Goal: Task Accomplishment & Management: Manage account settings

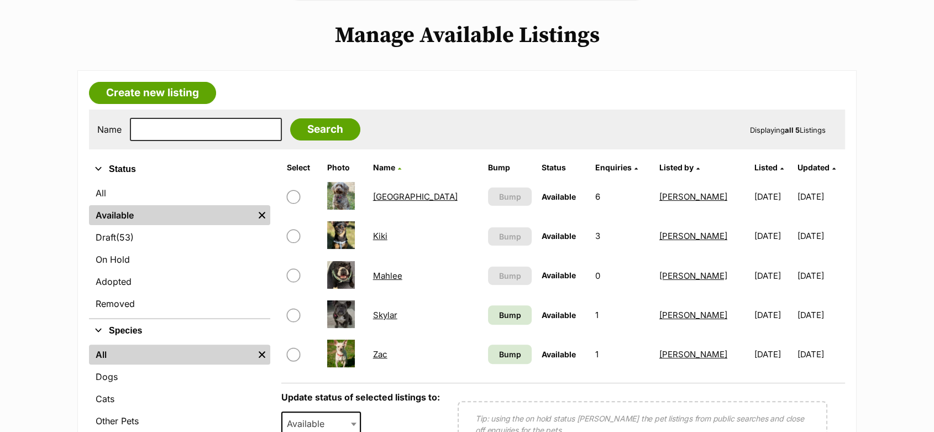
click at [411, 196] on link "[GEOGRAPHIC_DATA]" at bounding box center [415, 196] width 85 height 10
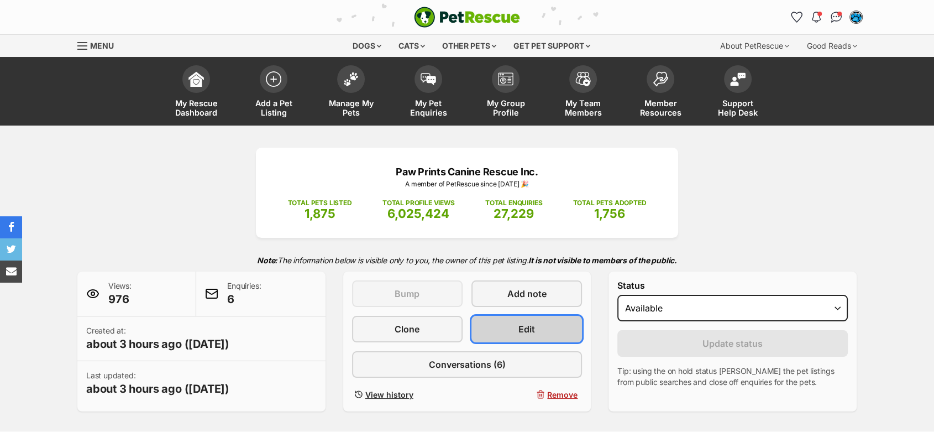
click at [560, 332] on link "Edit" at bounding box center [526, 328] width 111 height 27
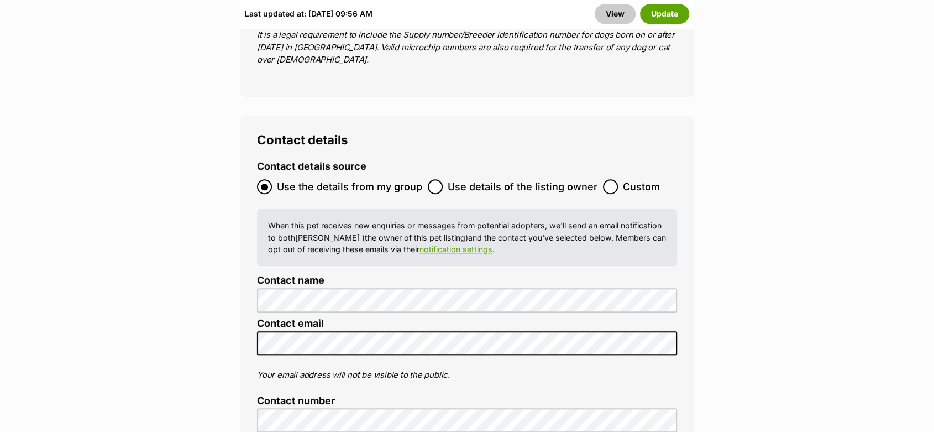
scroll to position [5157, 0]
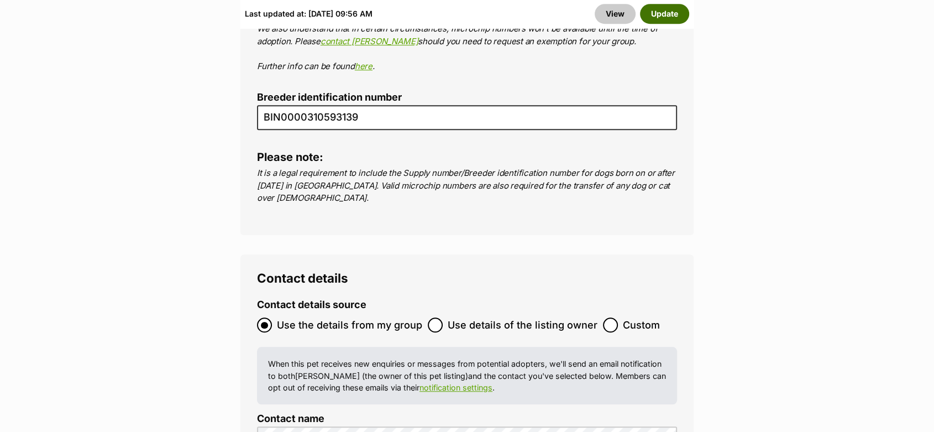
click at [658, 13] on button "Update" at bounding box center [664, 14] width 49 height 20
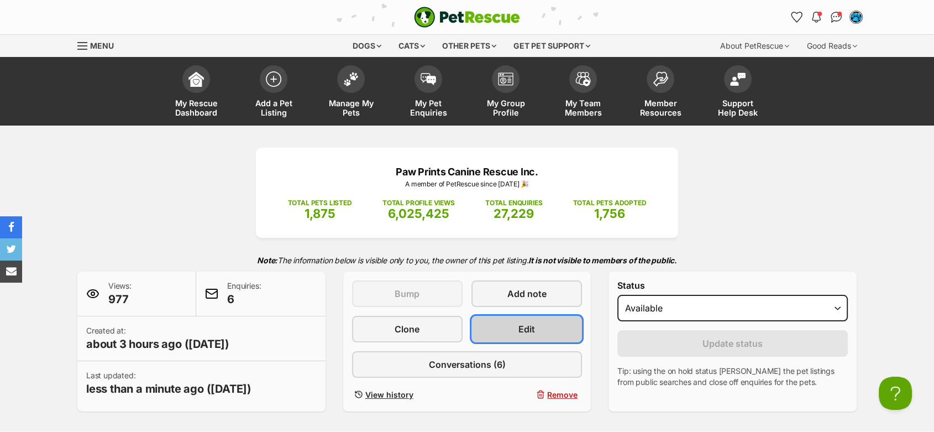
click at [497, 325] on link "Edit" at bounding box center [526, 328] width 111 height 27
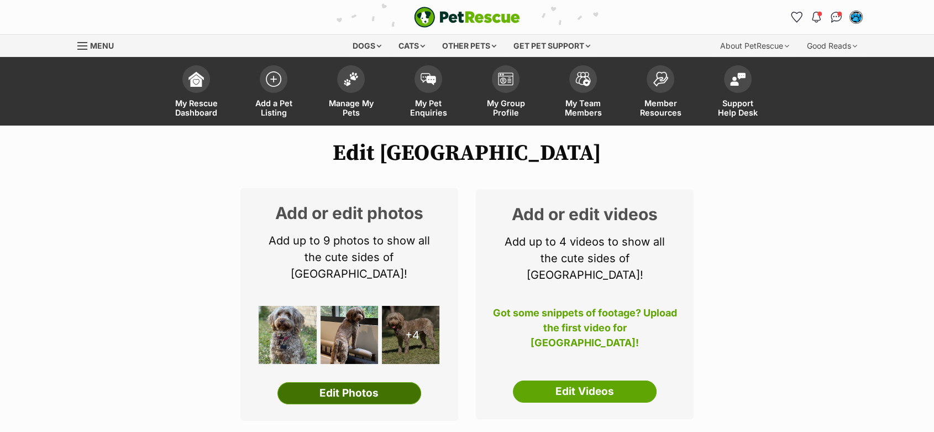
click at [367, 382] on link "Edit Photos" at bounding box center [349, 393] width 144 height 22
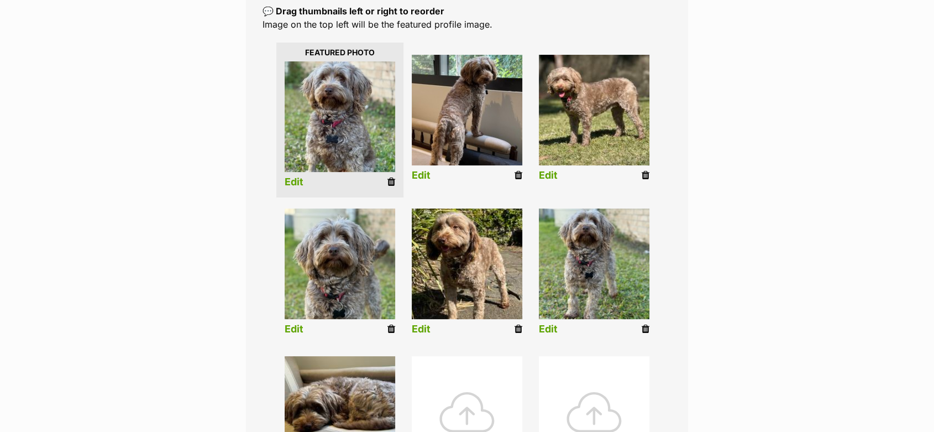
scroll to position [429, 0]
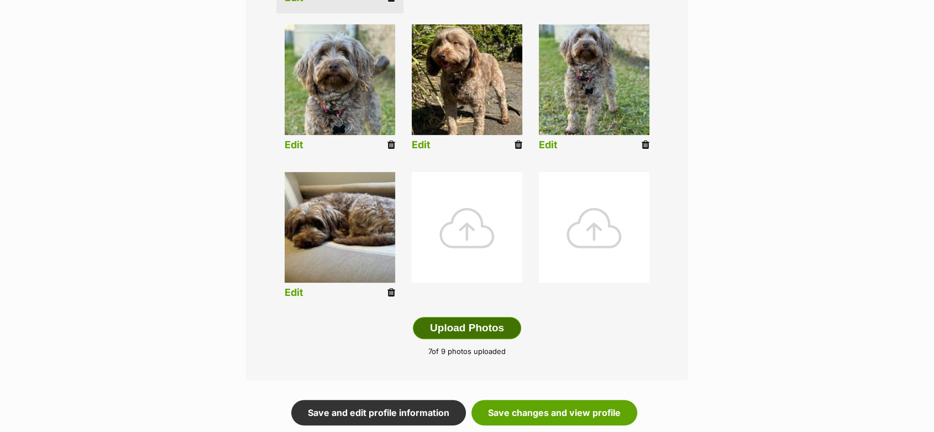
click at [443, 320] on button "Upload Photos" at bounding box center [467, 328] width 108 height 22
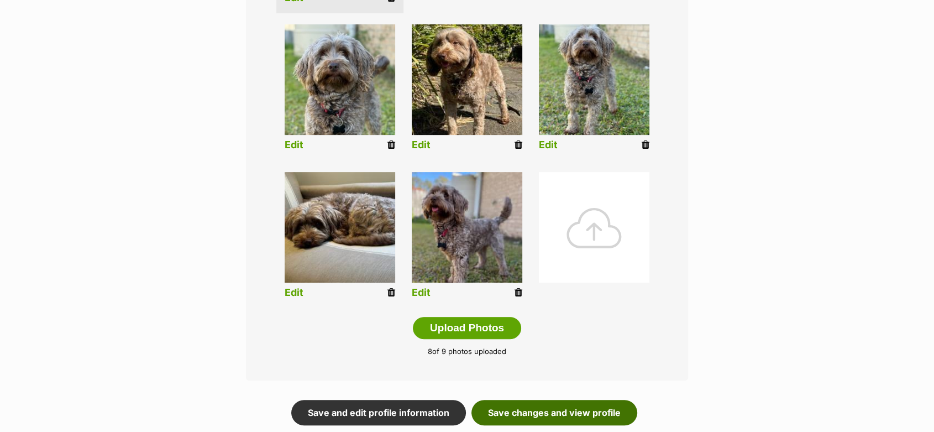
click at [530, 406] on link "Save changes and view profile" at bounding box center [554, 411] width 166 height 25
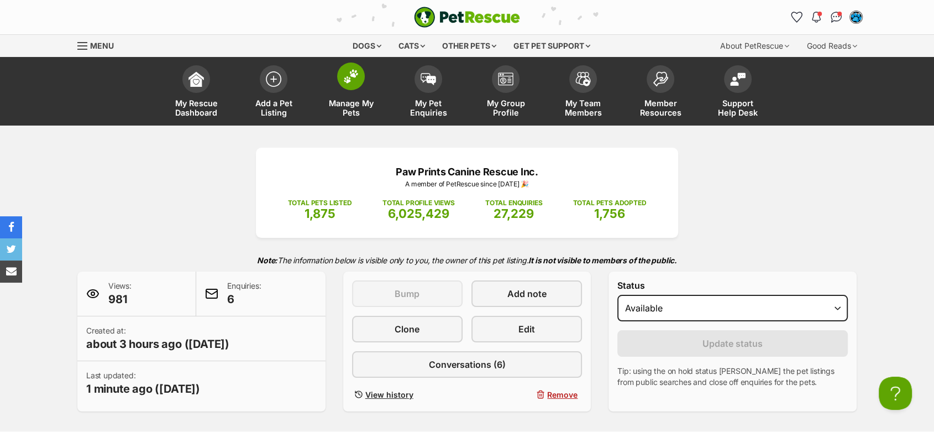
click at [344, 75] on img at bounding box center [350, 76] width 15 height 14
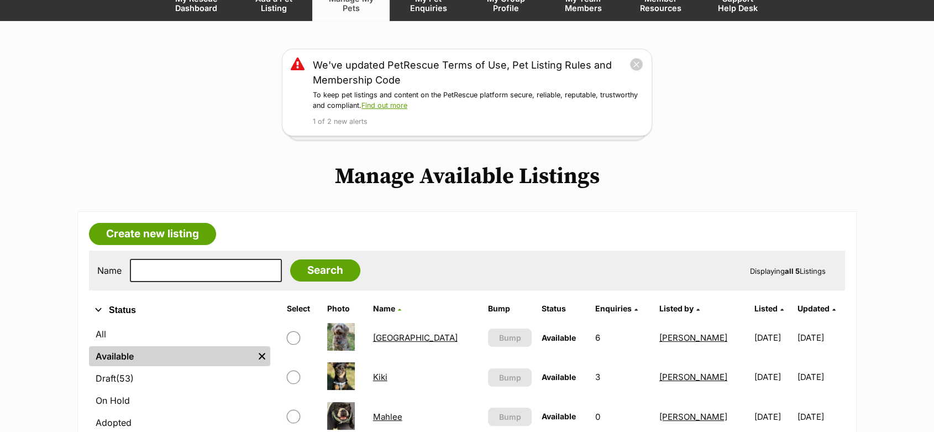
scroll to position [123, 0]
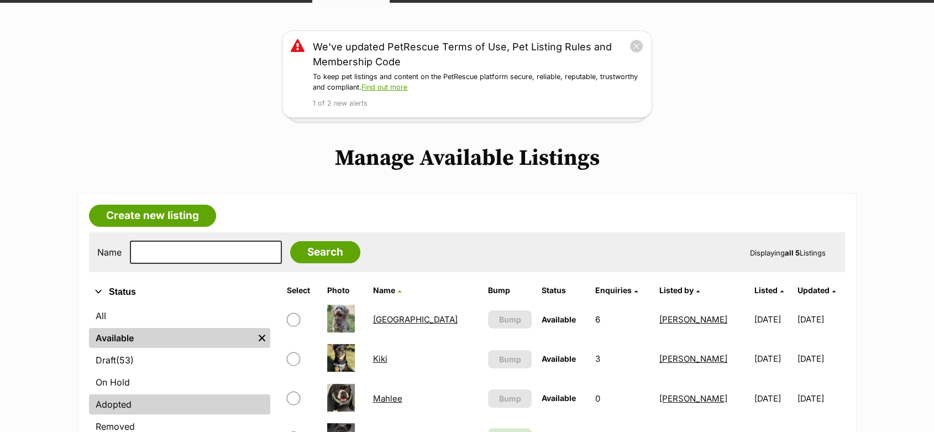
click at [112, 402] on link "Adopted" at bounding box center [179, 404] width 181 height 20
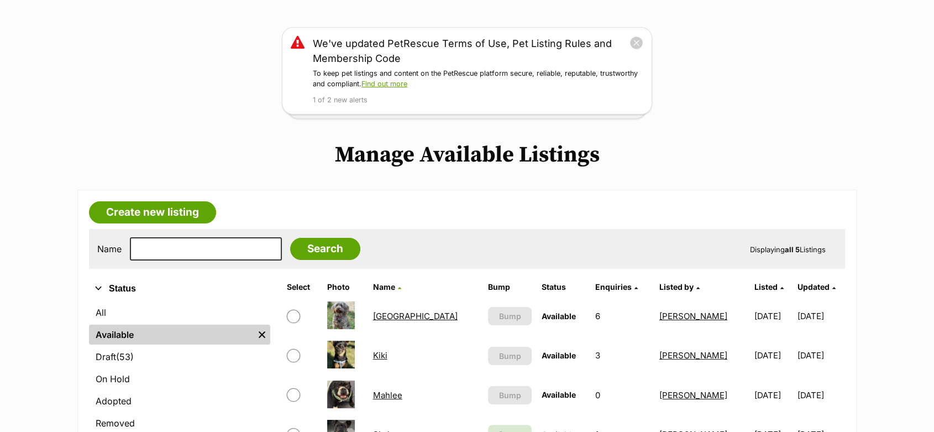
scroll to position [245, 0]
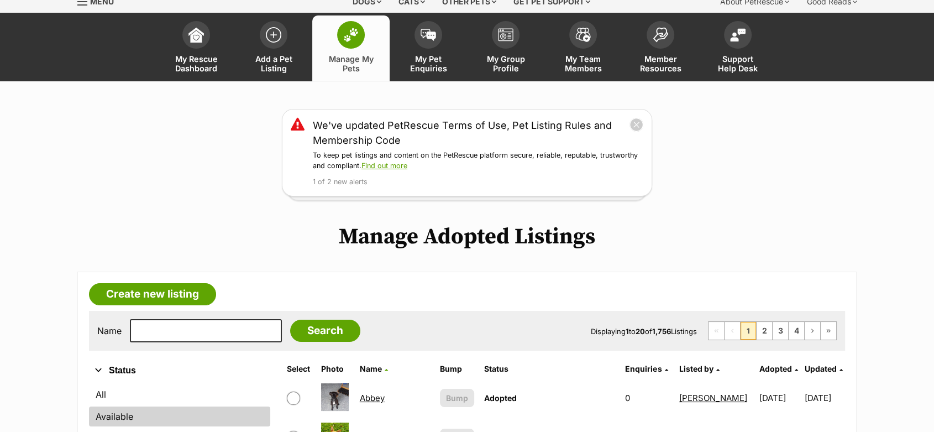
scroll to position [184, 0]
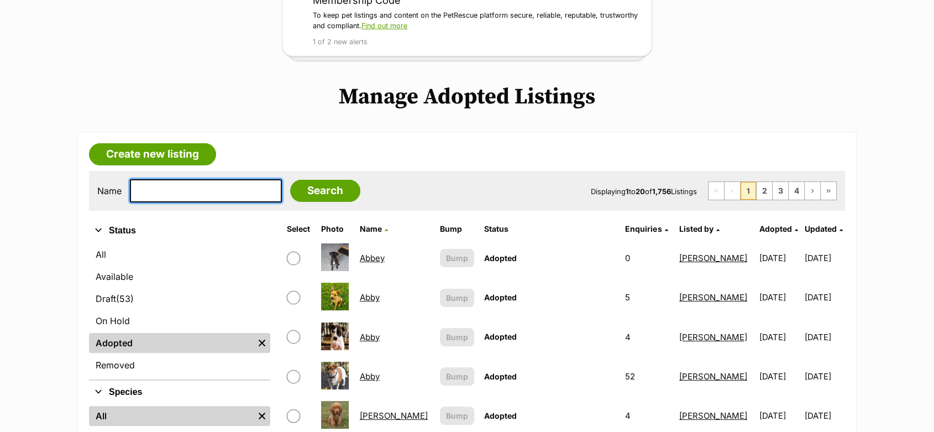
click at [151, 190] on input "text" at bounding box center [206, 190] width 152 height 23
type input "rip"
click at [290, 180] on input "Search" at bounding box center [325, 191] width 70 height 22
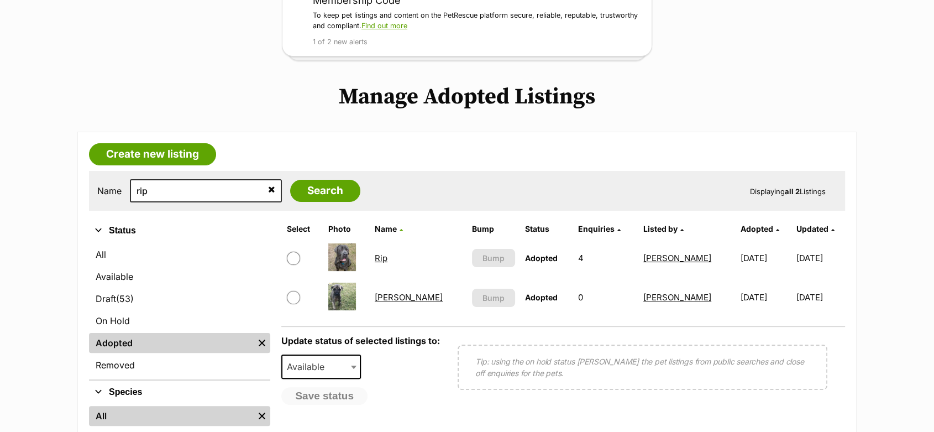
click at [387, 255] on link "Rip" at bounding box center [381, 258] width 13 height 10
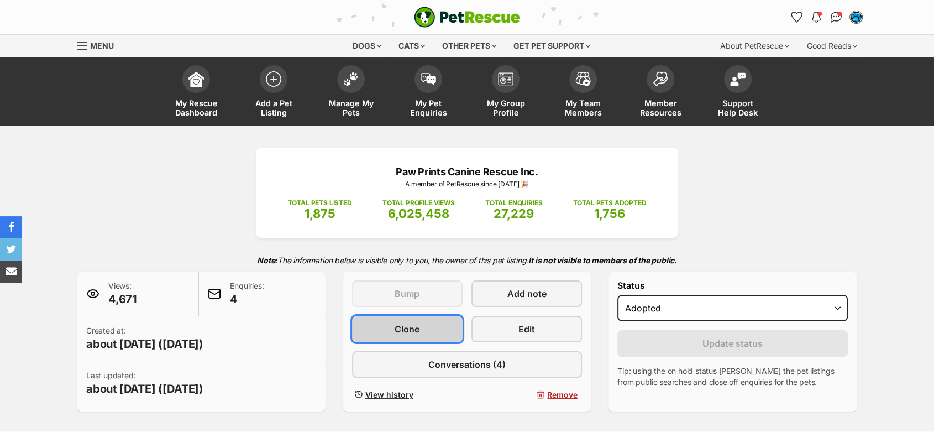
click at [403, 333] on span "Clone" at bounding box center [407, 328] width 25 height 13
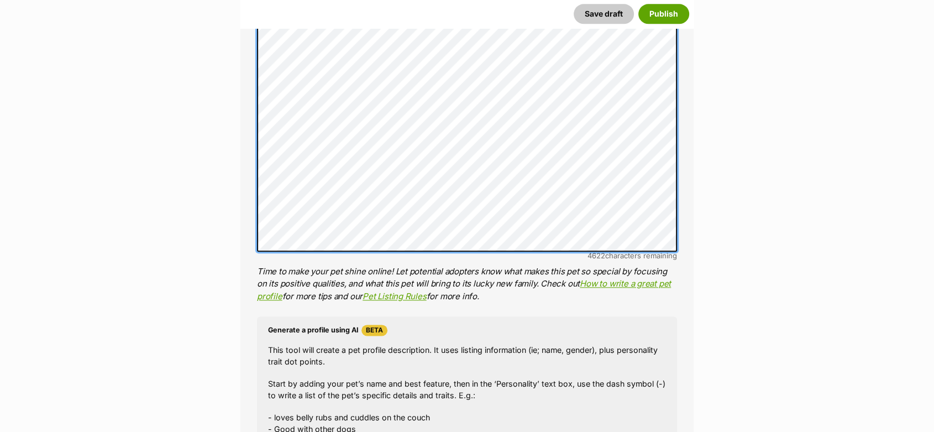
scroll to position [1340, 0]
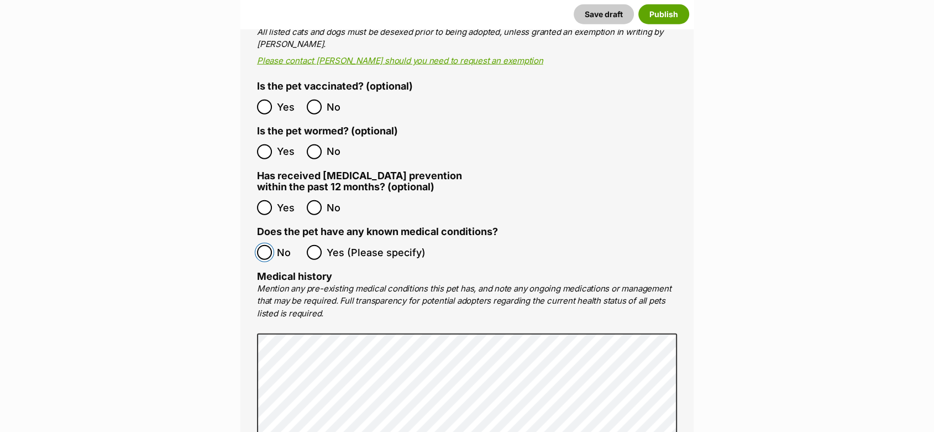
scroll to position [2753, 0]
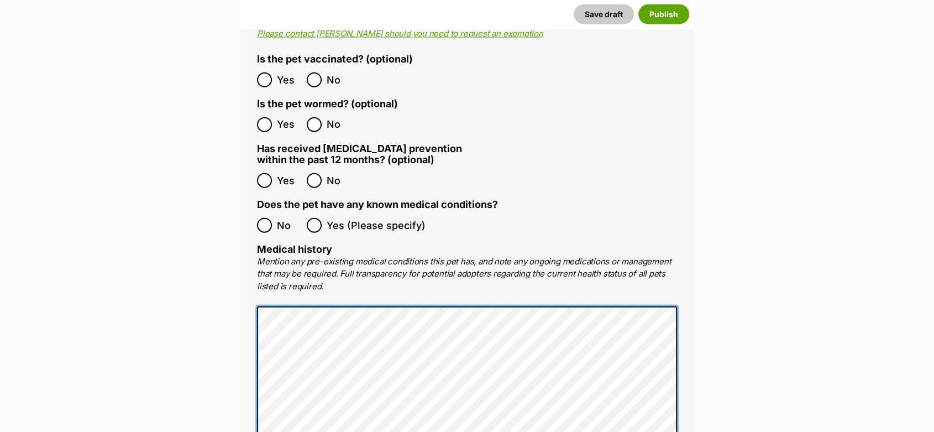
click at [178, 273] on main "New listing Listing owner Choose an owner Lisa Green The owner of the pet listi…" at bounding box center [467, 226] width 934 height 5677
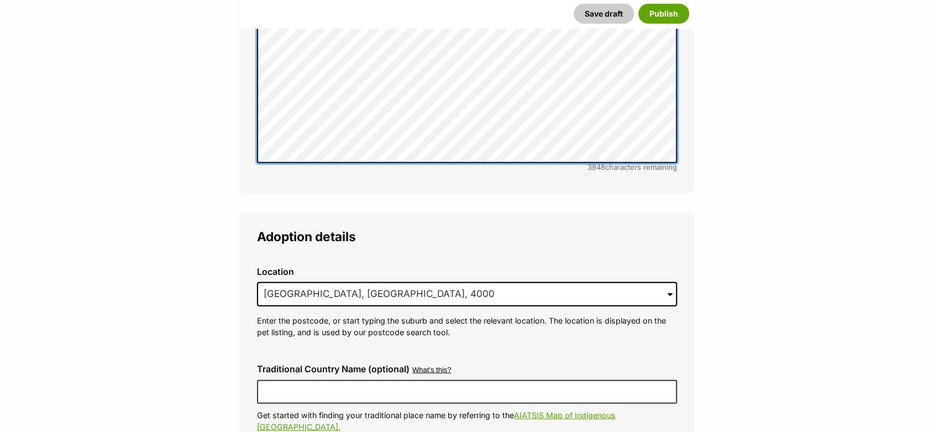
scroll to position [3305, 0]
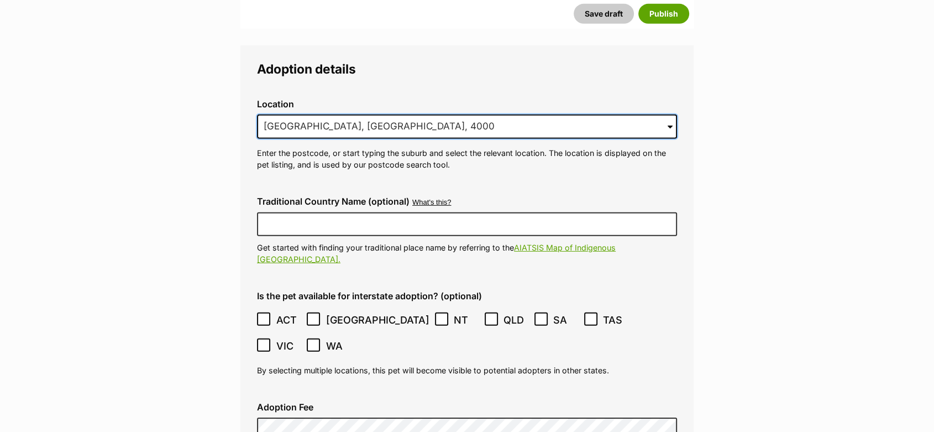
drag, startPoint x: 388, startPoint y: 97, endPoint x: 204, endPoint y: 92, distance: 183.5
paste input "eerwah"
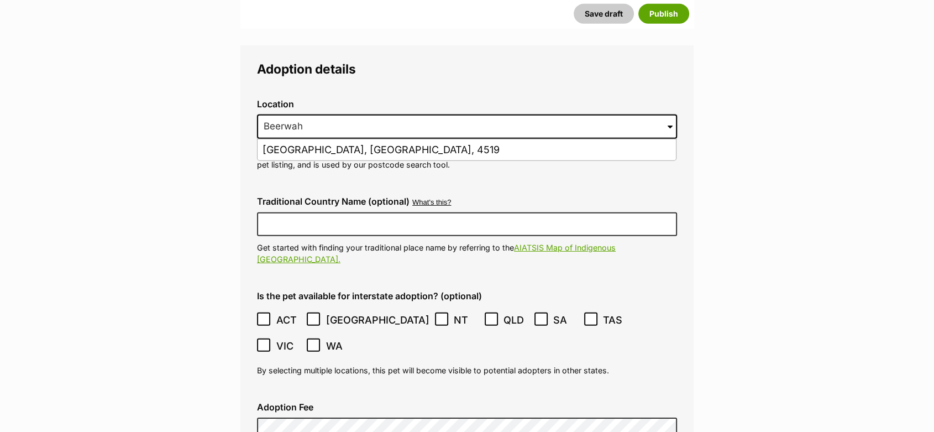
click at [298, 139] on li "Beerwah, Queensland, 4519" at bounding box center [466, 150] width 418 height 22
type input "Beerwah, Queensland, 4519"
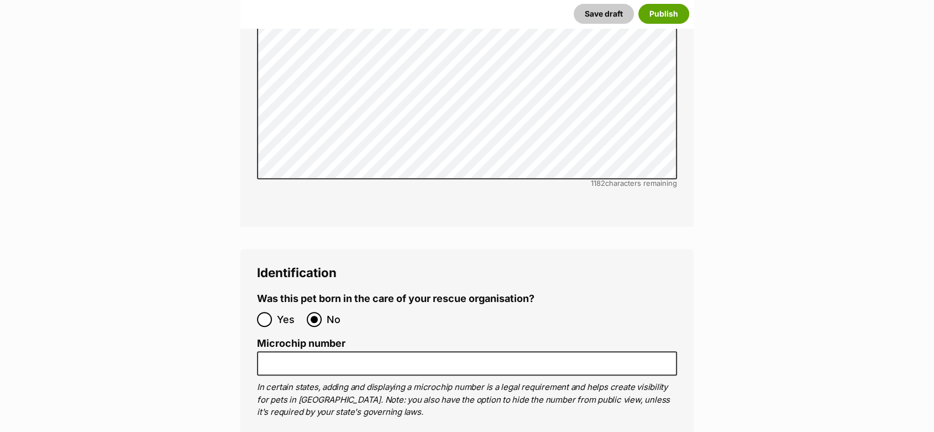
scroll to position [4656, 0]
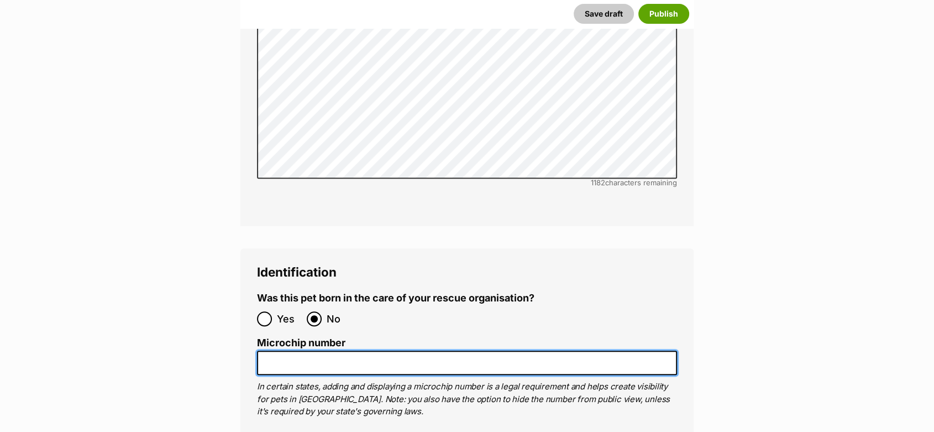
click at [353, 350] on input "Microchip number" at bounding box center [467, 362] width 420 height 25
paste input "991003001369788"
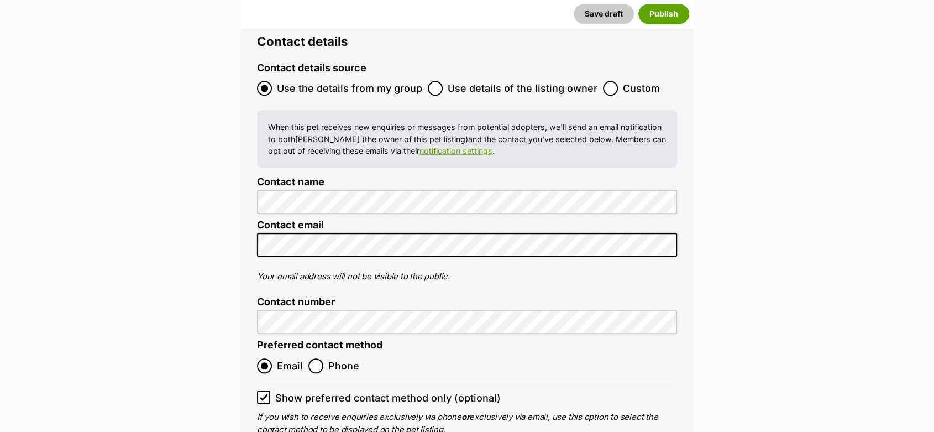
scroll to position [5393, 0]
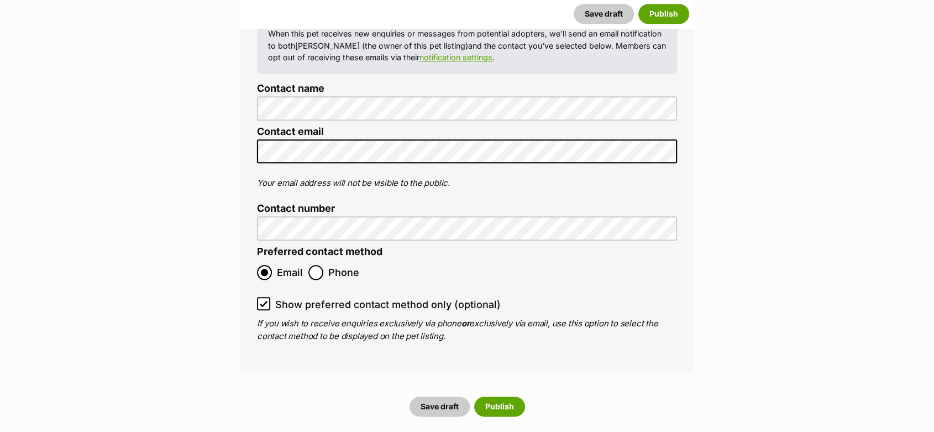
type input "991003001369788"
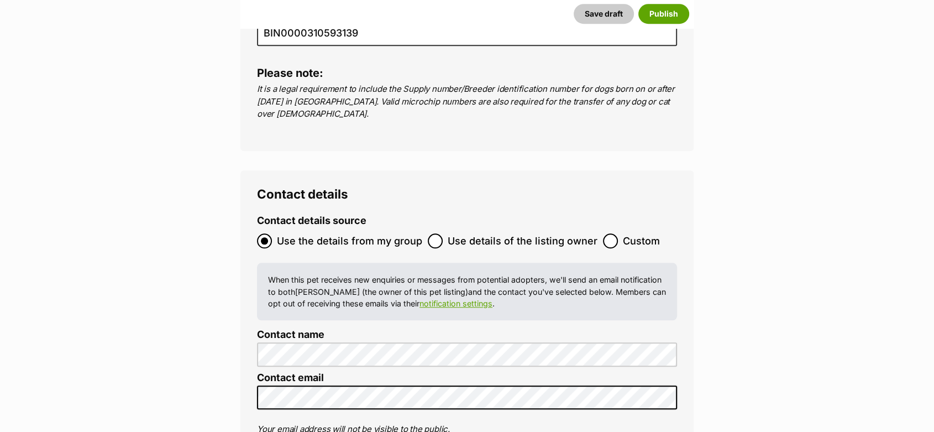
scroll to position [4840, 0]
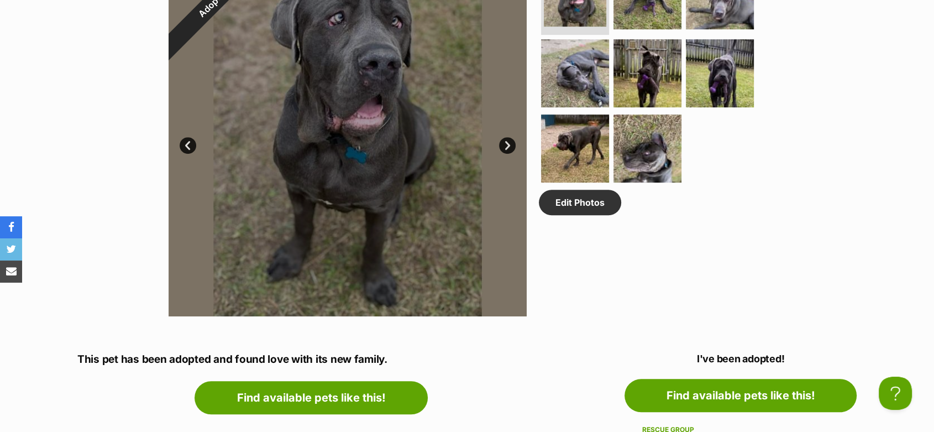
scroll to position [798, 0]
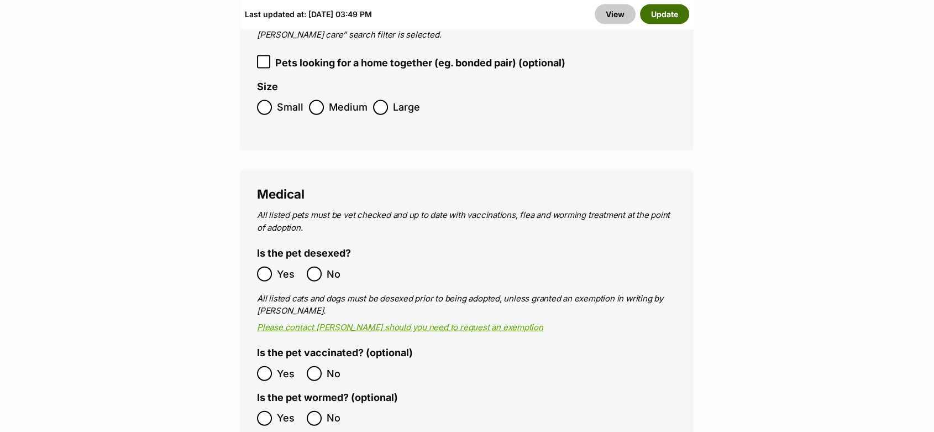
scroll to position [2824, 0]
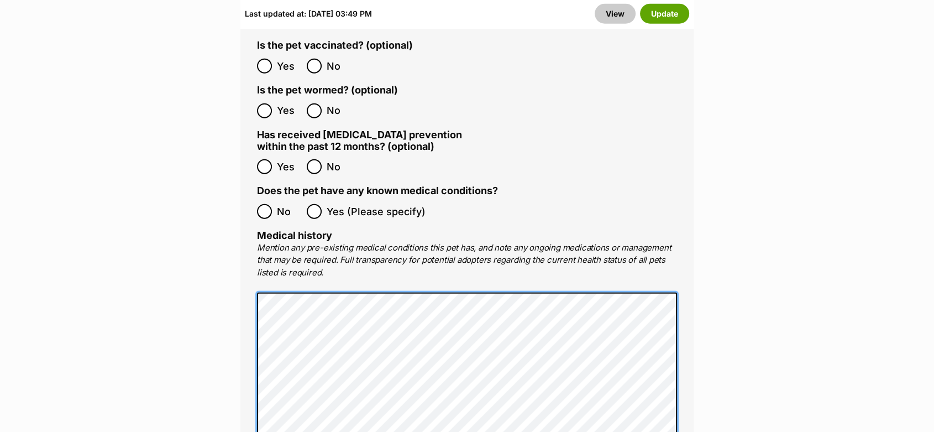
click at [250, 260] on div "Medical All listed pets must be vet checked and up to date with vaccinations, f…" at bounding box center [466, 214] width 453 height 702
